Goal: Information Seeking & Learning: Find specific page/section

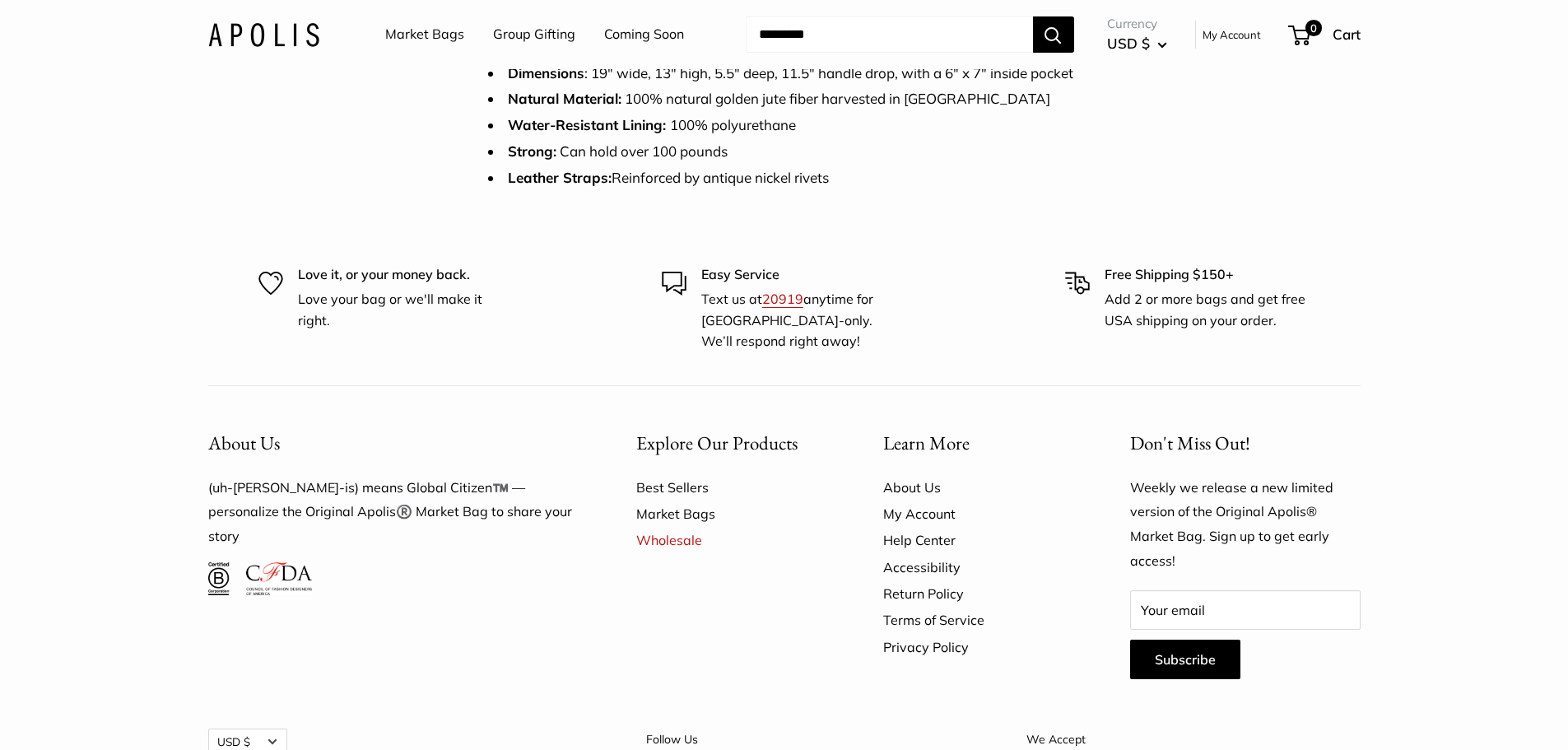
scroll to position [165, 0]
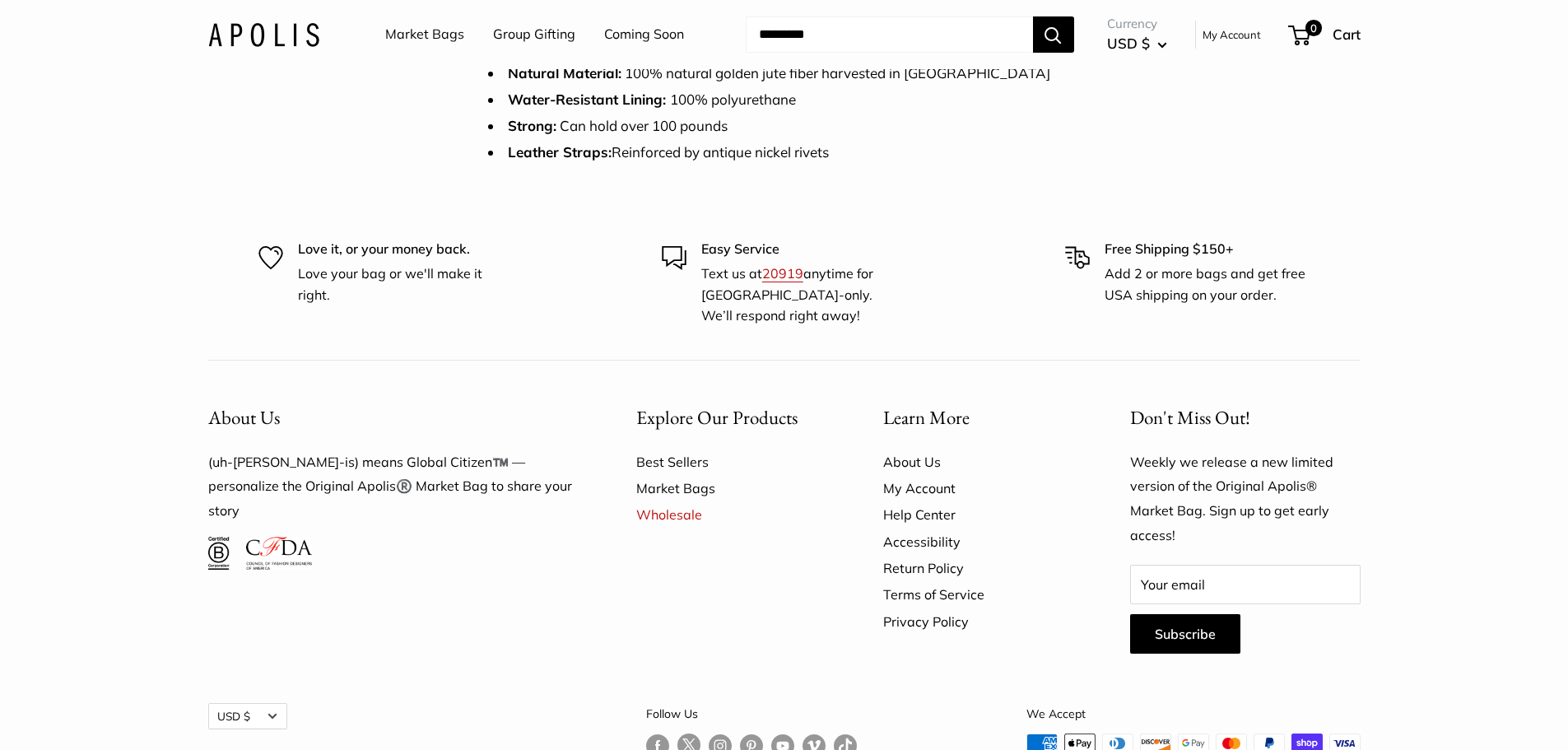
click at [437, 36] on link "Market Bags" at bounding box center [425, 35] width 79 height 25
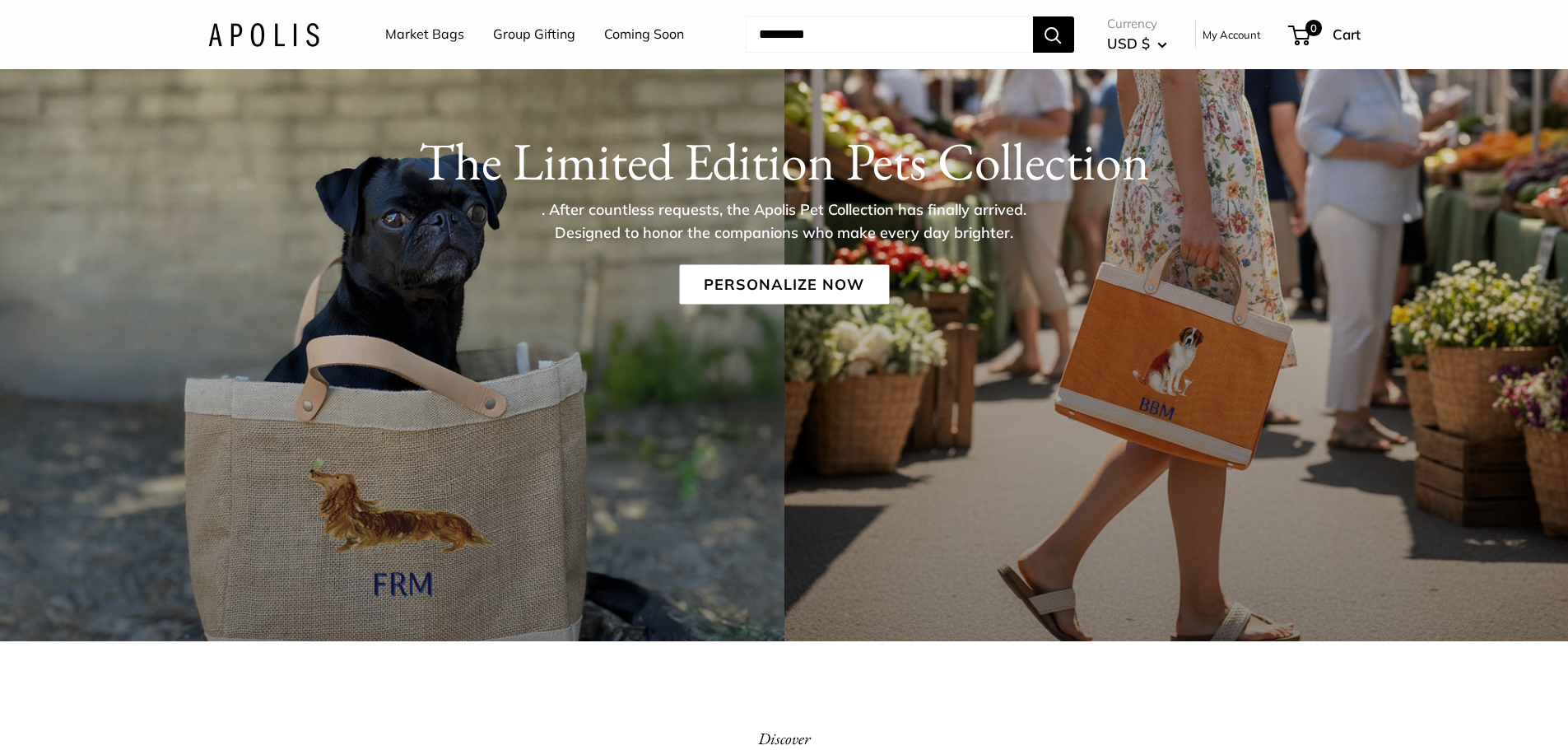
scroll to position [151, 0]
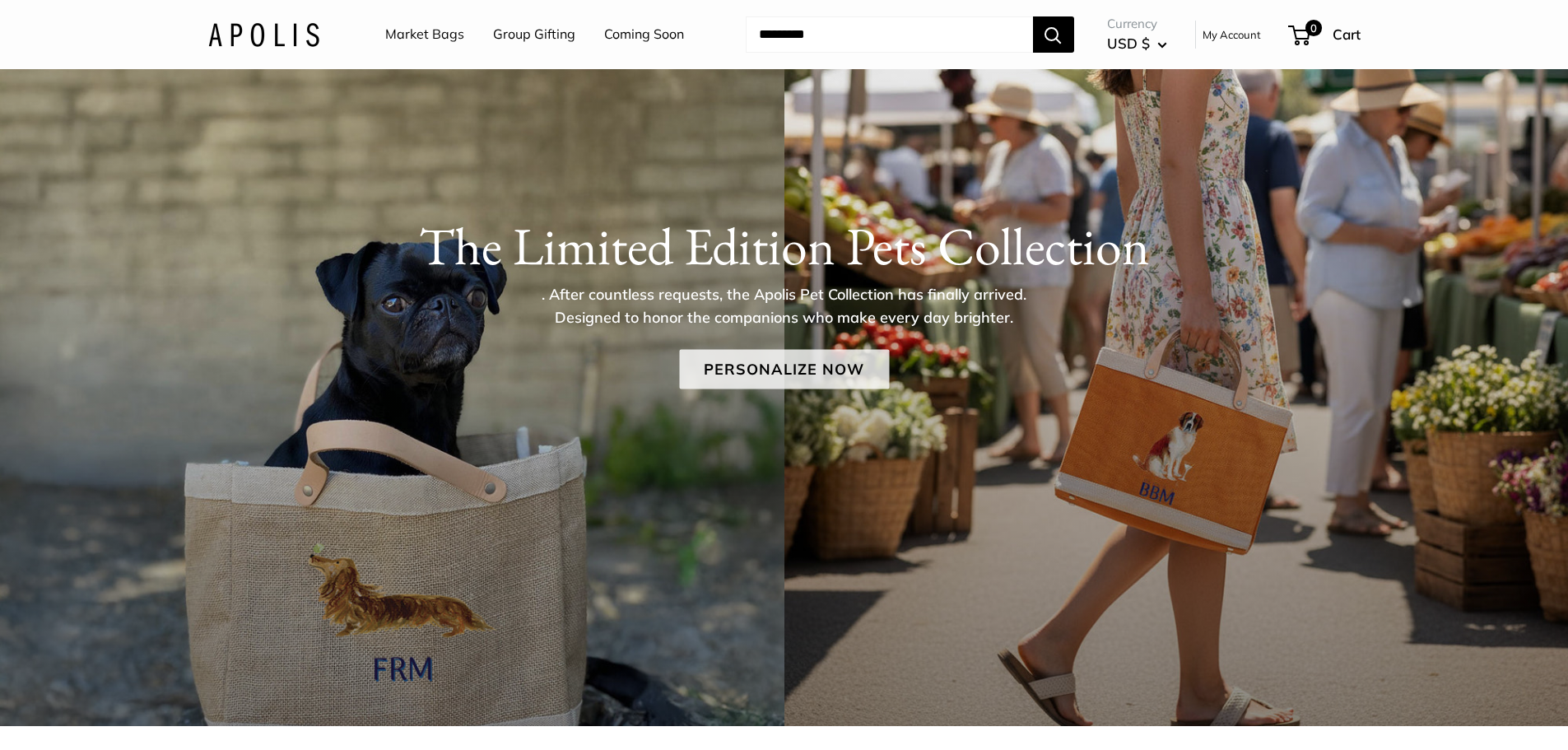
click at [750, 367] on link "Personalize Now" at bounding box center [784, 369] width 210 height 40
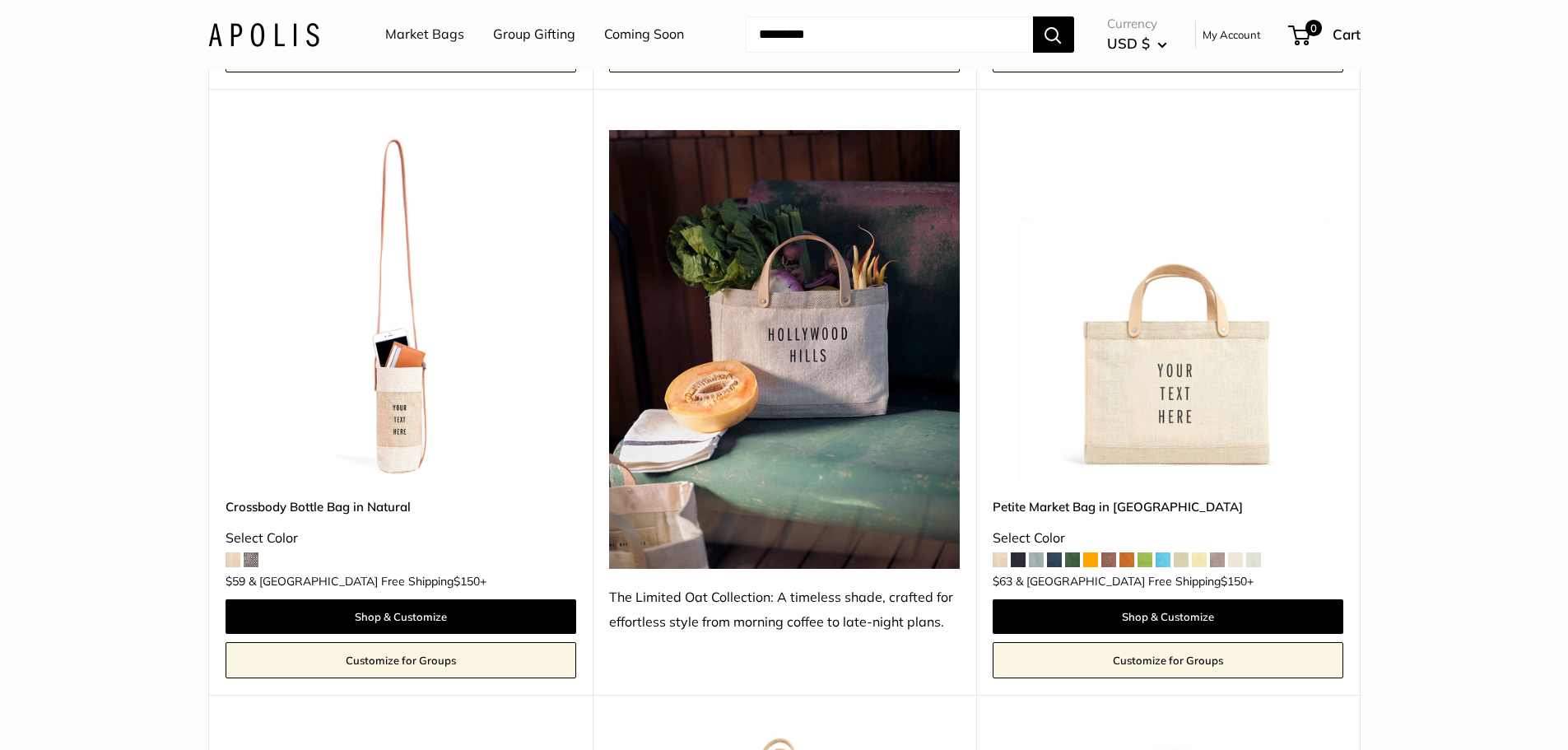
scroll to position [4283, 0]
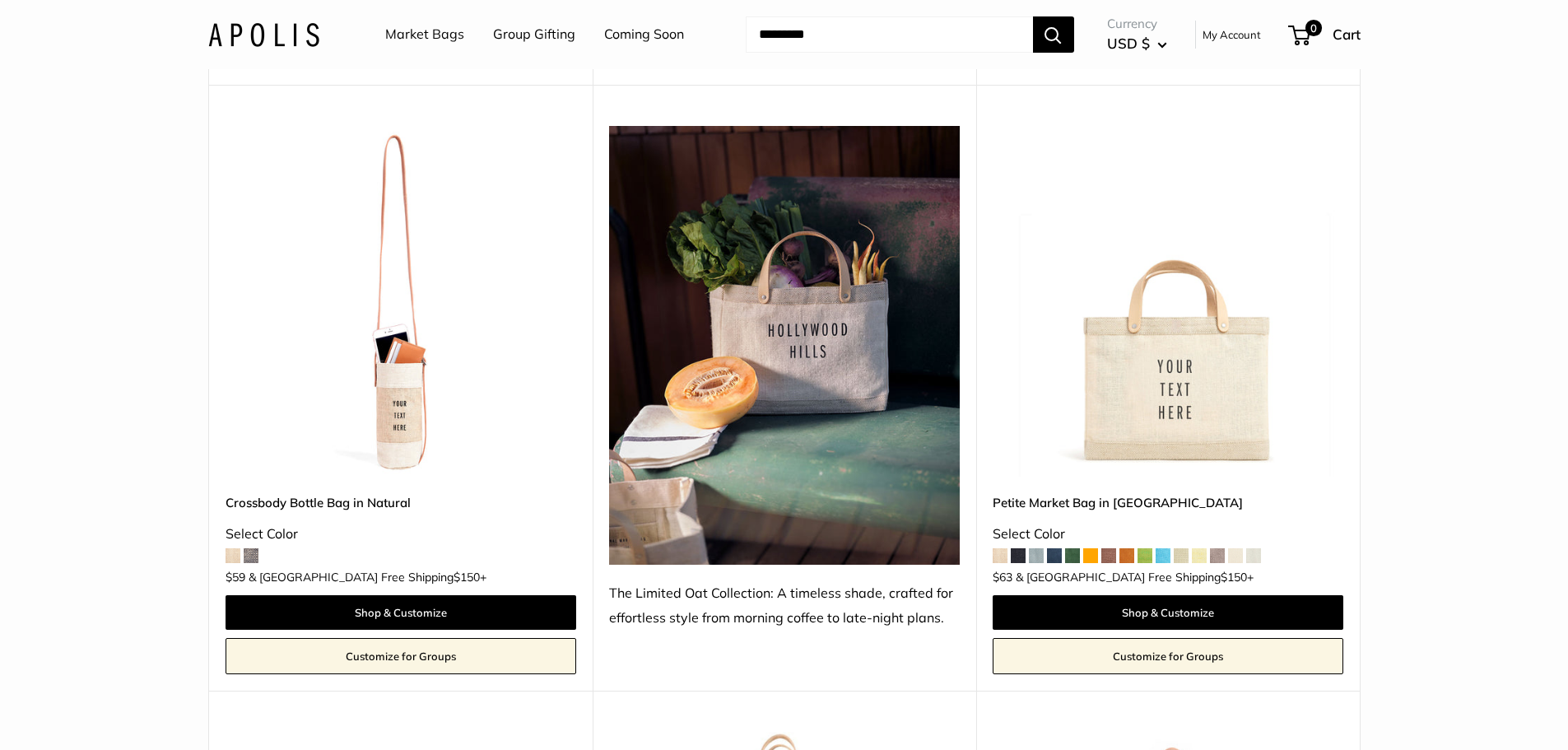
click at [969, 41] on input "Search..." at bounding box center [889, 35] width 287 height 36
type input "*******"
click at [1033, 17] on button "Search" at bounding box center [1054, 35] width 41 height 36
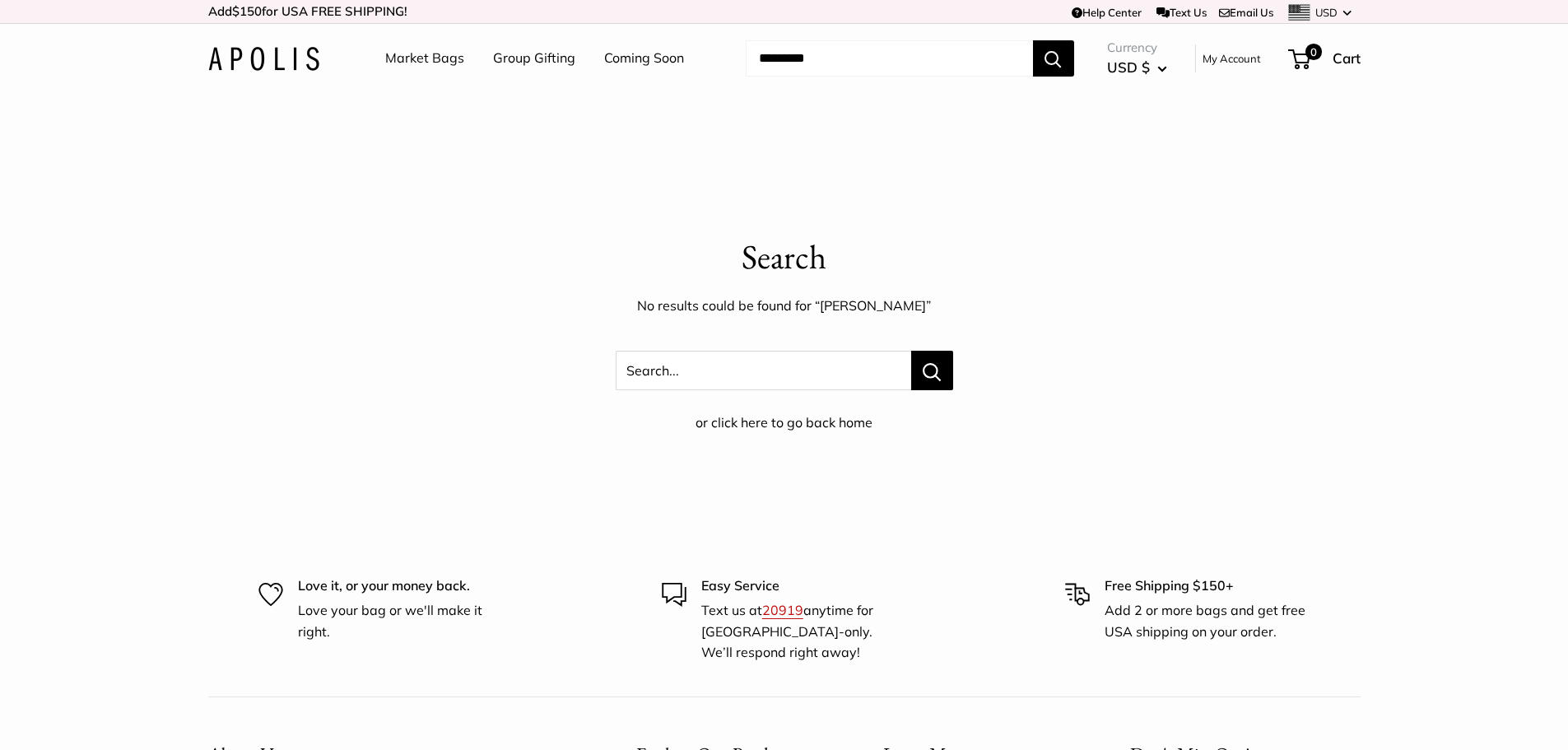
click at [938, 45] on input "Search..." at bounding box center [889, 59] width 287 height 36
